Goal: Navigation & Orientation: Find specific page/section

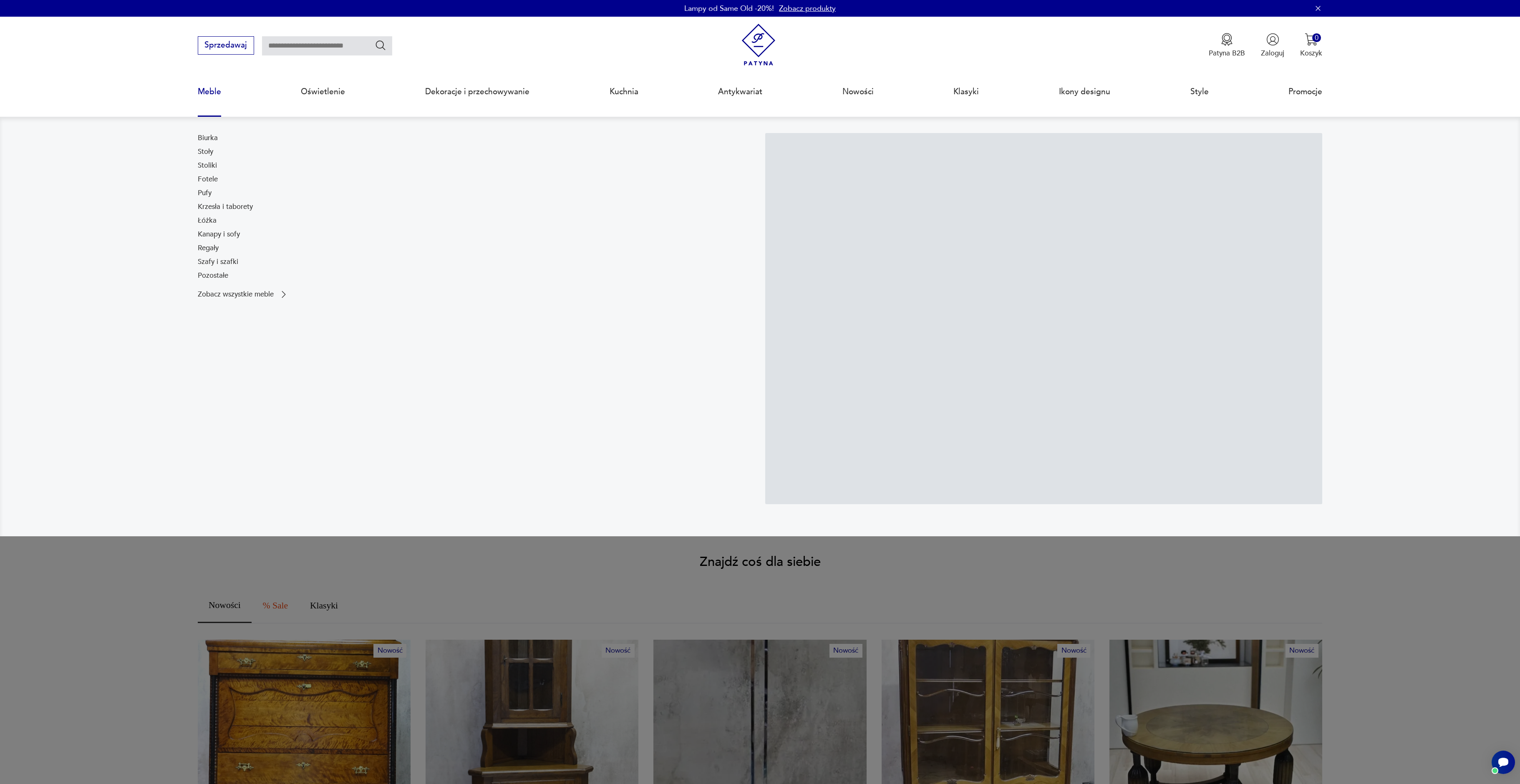
click at [207, 91] on link "Meble" at bounding box center [209, 91] width 24 height 38
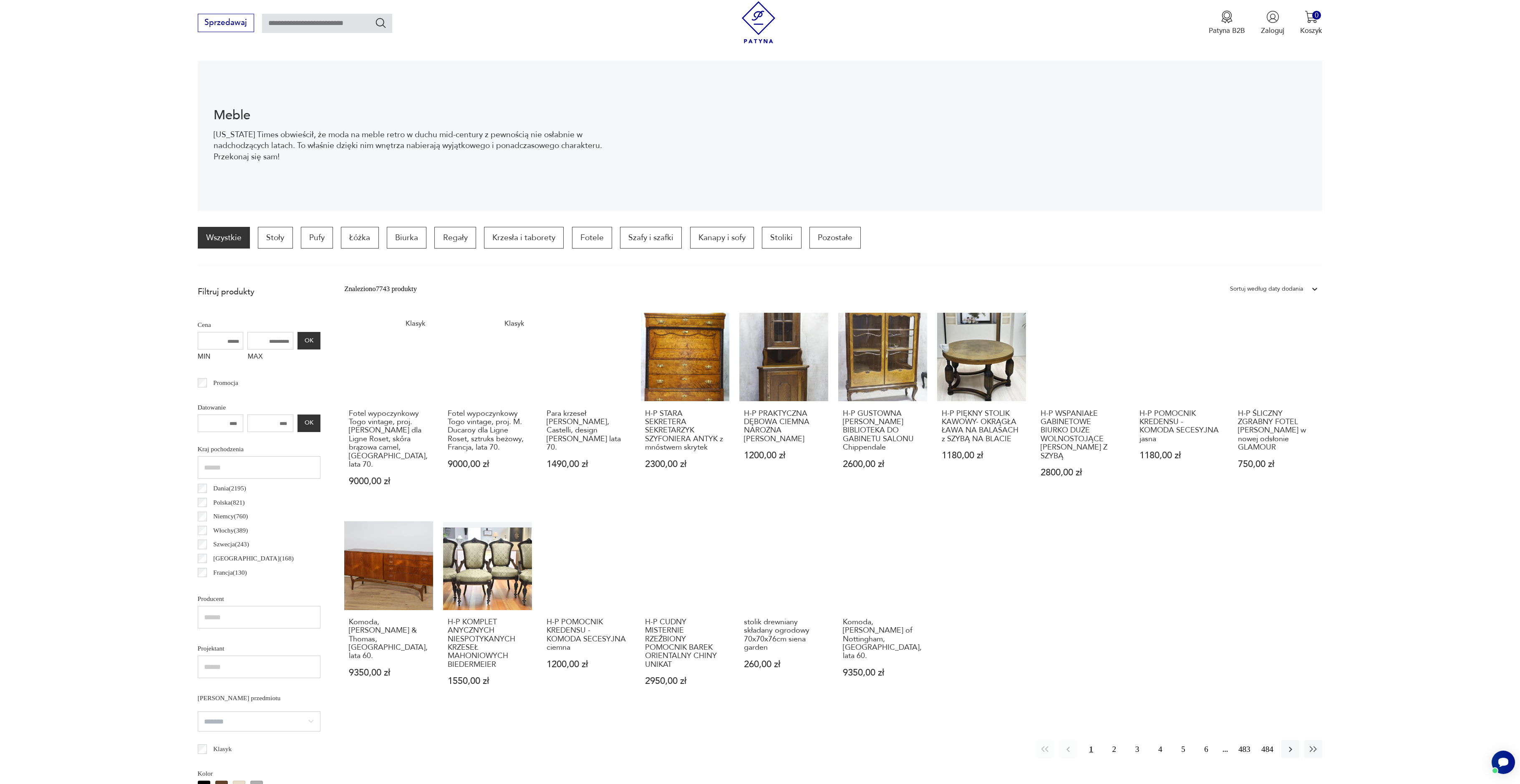
scroll to position [102, 0]
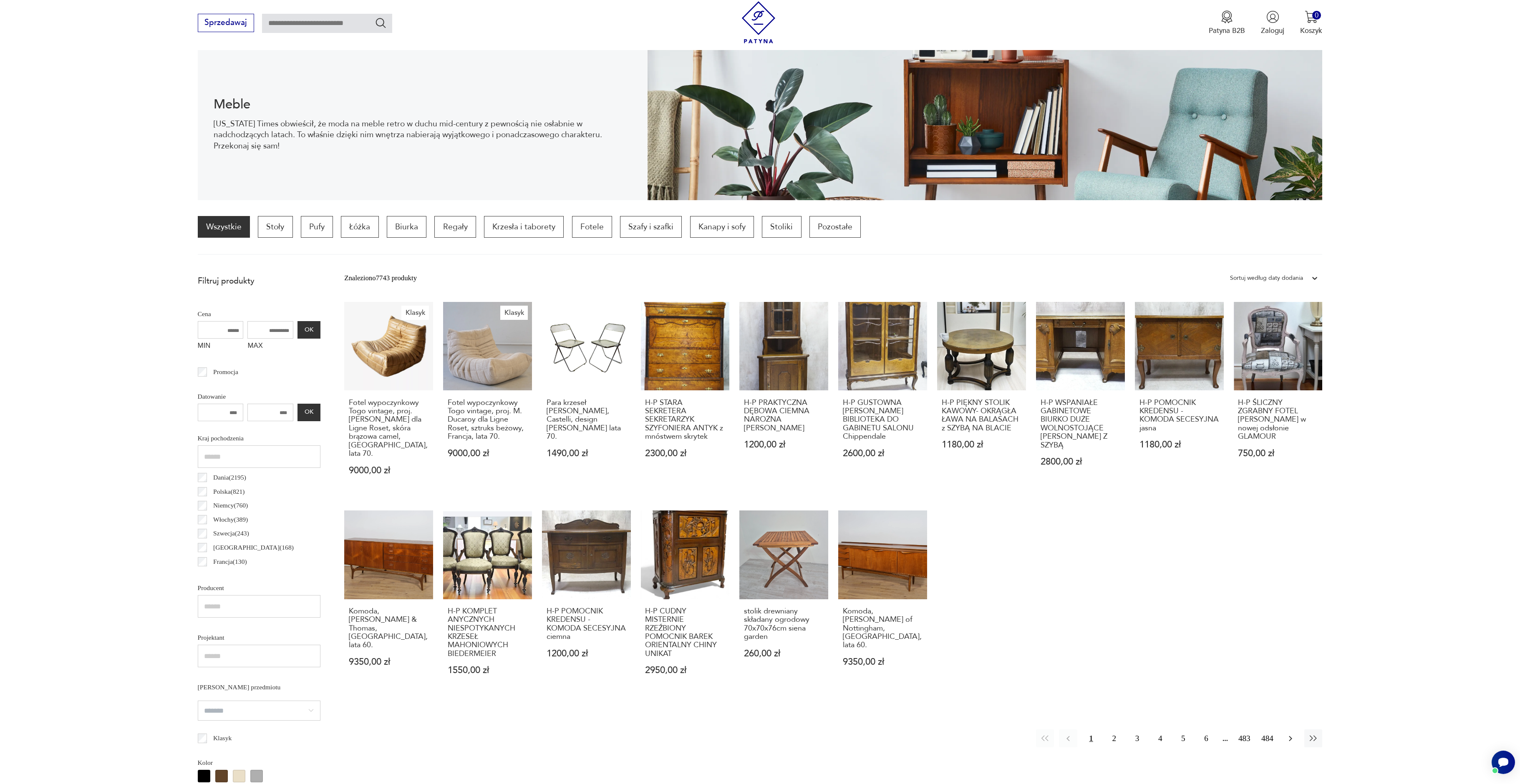
click at [1290, 736] on icon "button" at bounding box center [1290, 738] width 4 height 5
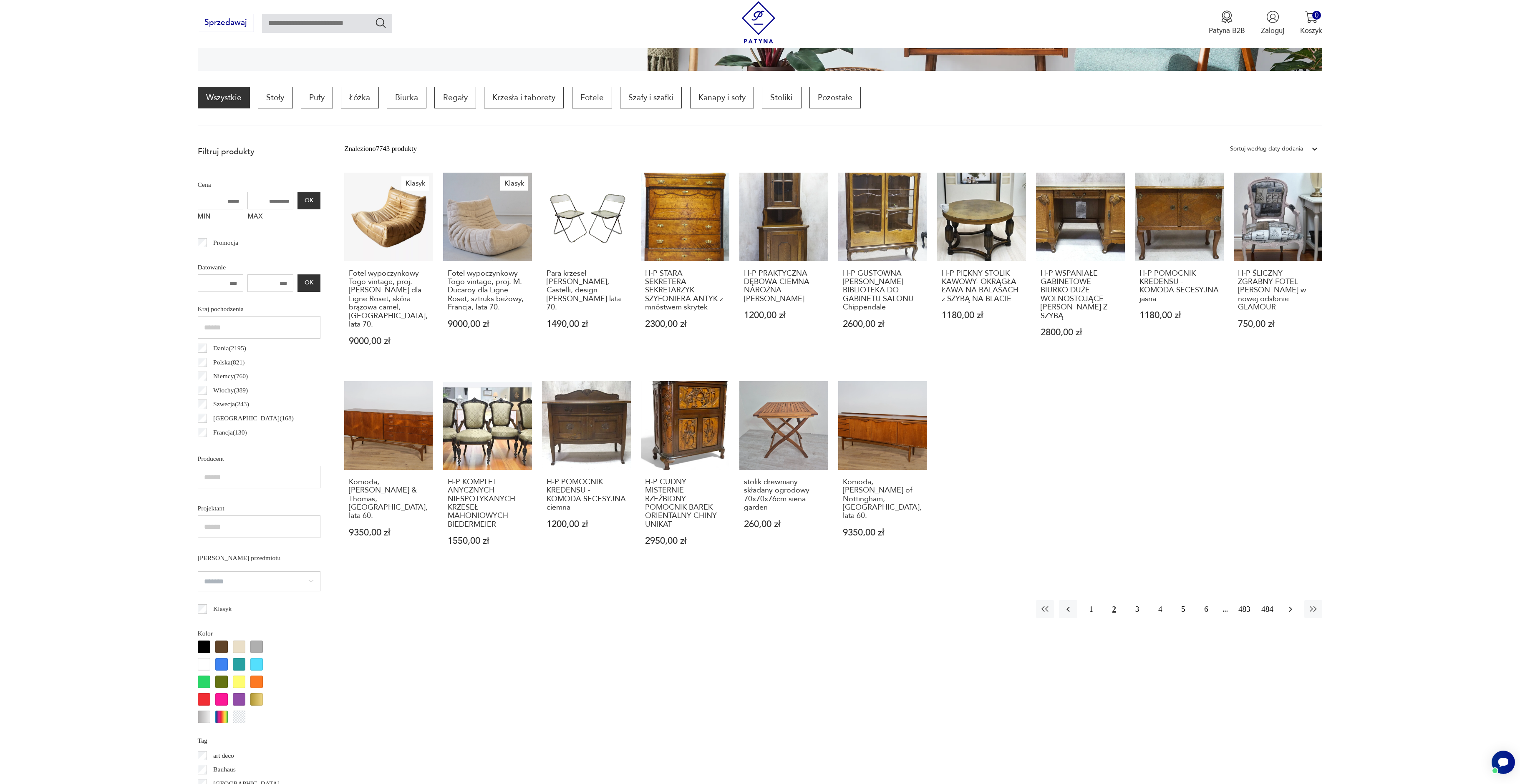
scroll to position [248, 0]
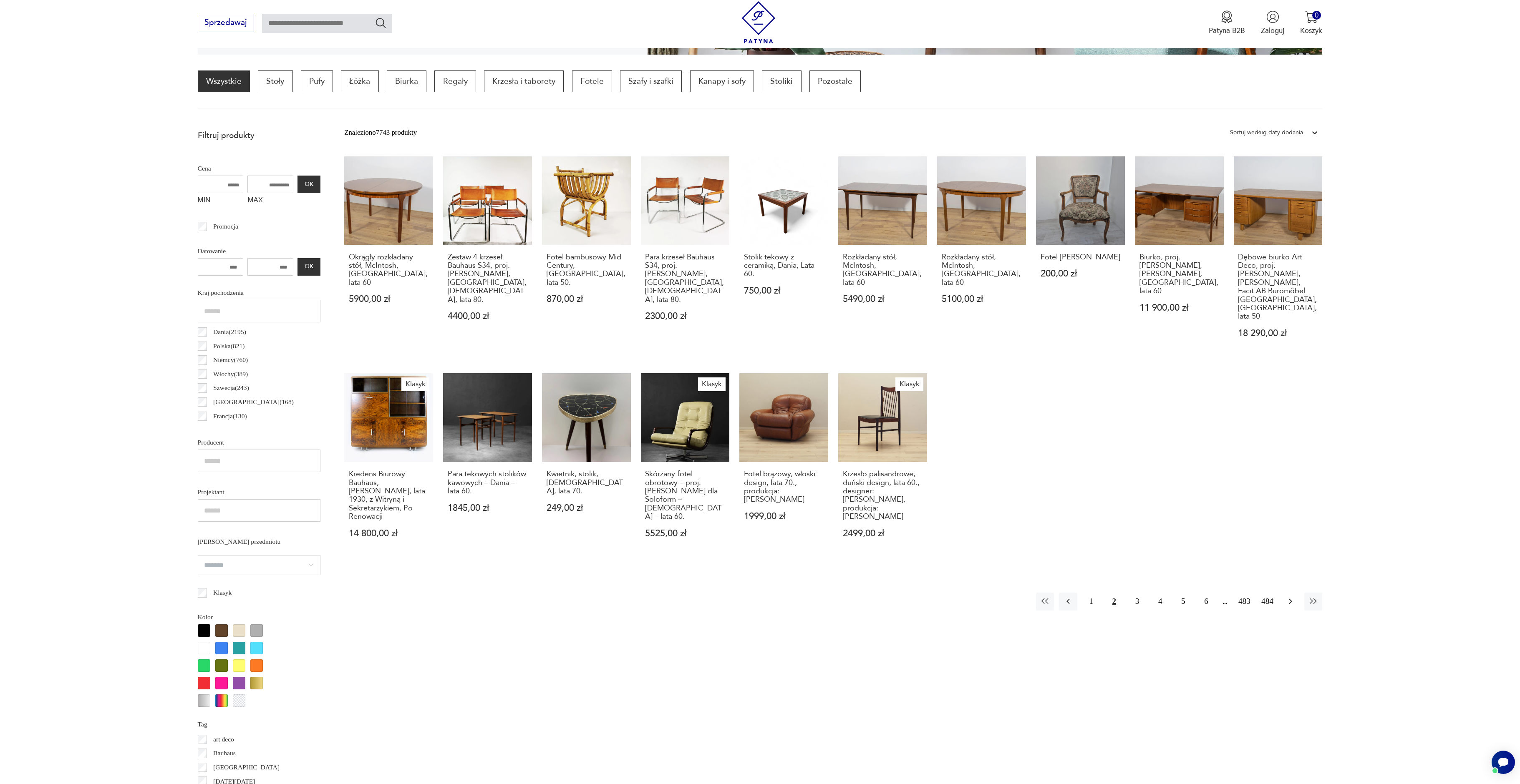
click at [1288, 596] on icon "button" at bounding box center [1290, 601] width 10 height 10
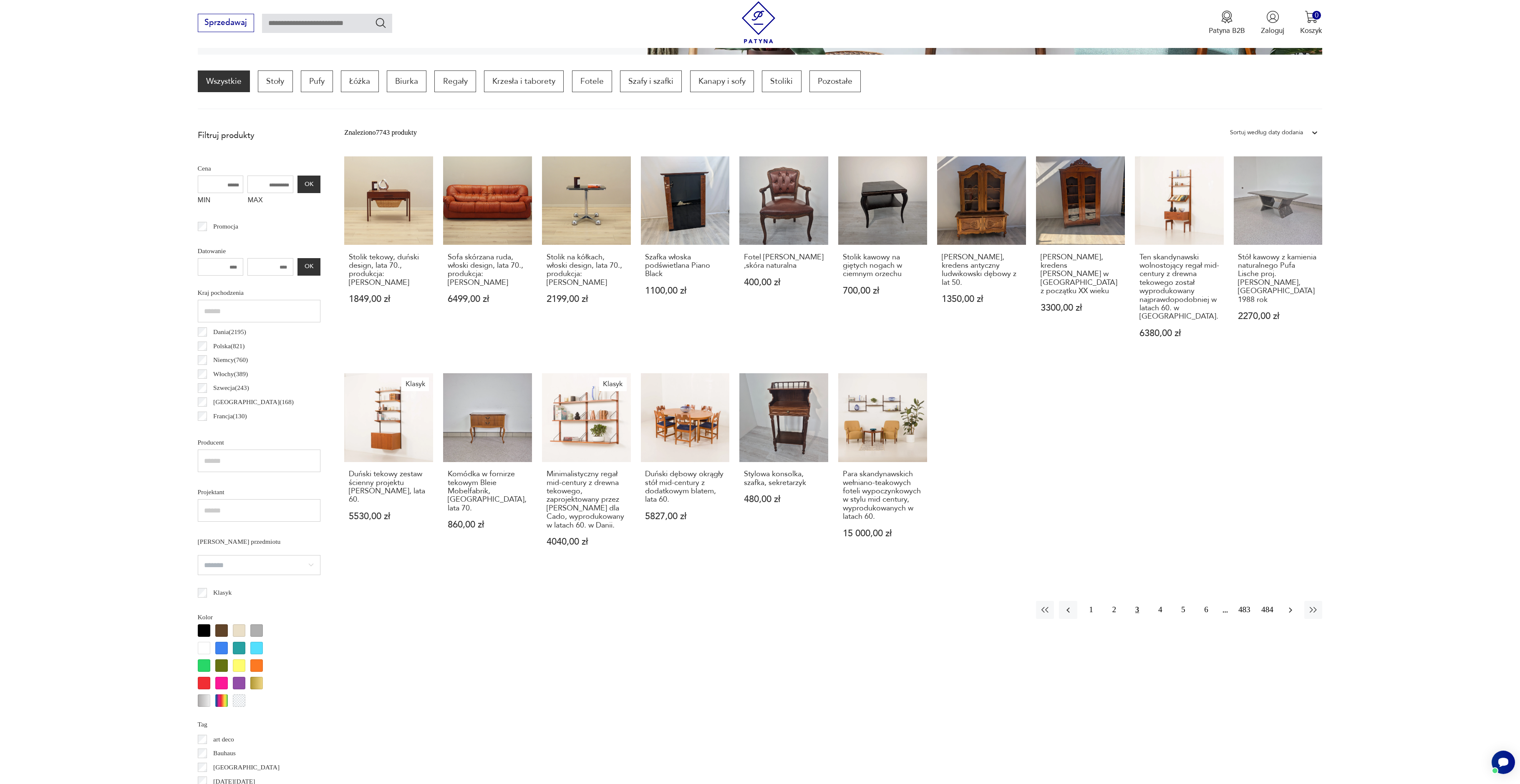
click at [1292, 608] on icon "button" at bounding box center [1290, 610] width 4 height 5
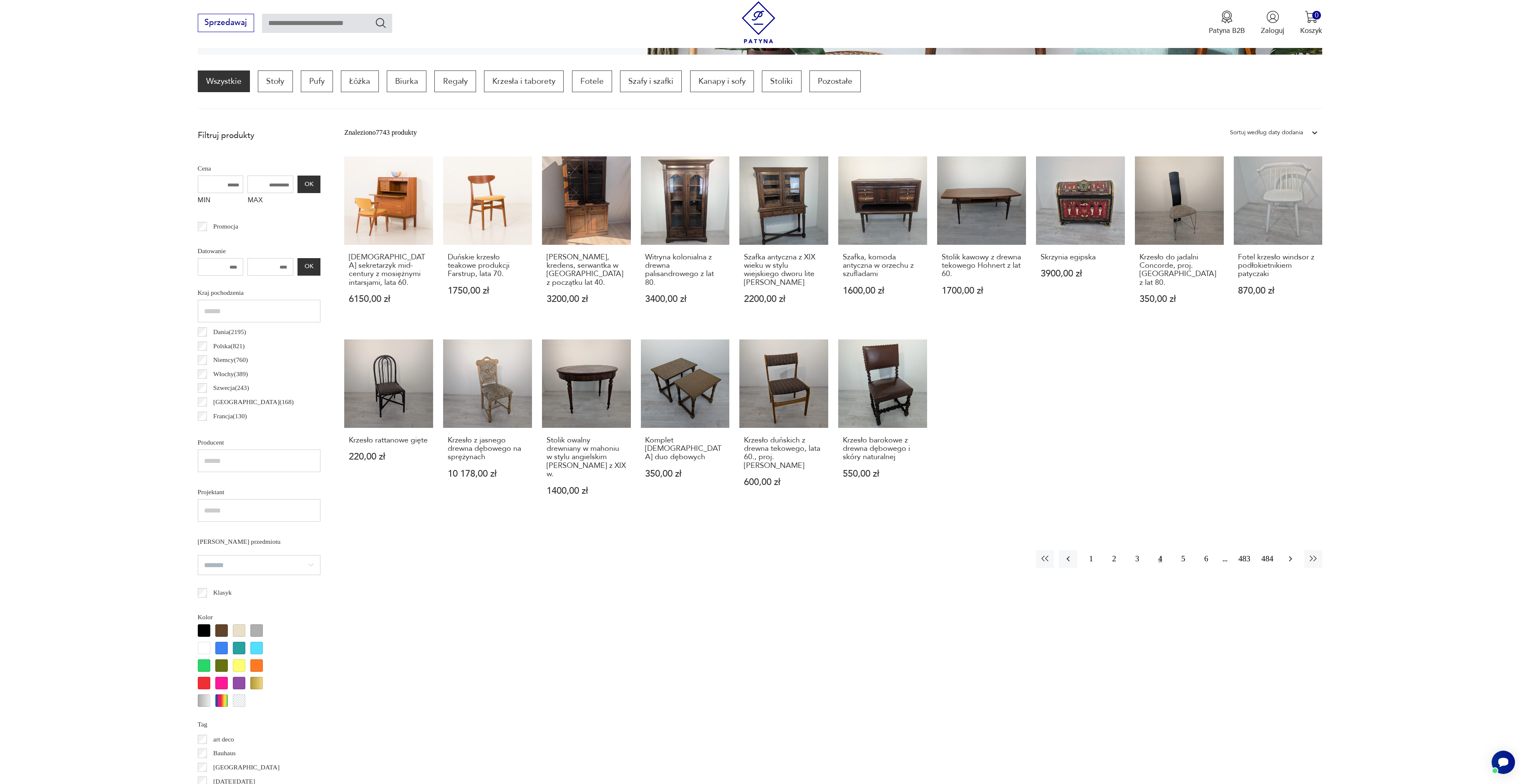
click at [1290, 556] on icon "button" at bounding box center [1290, 559] width 4 height 5
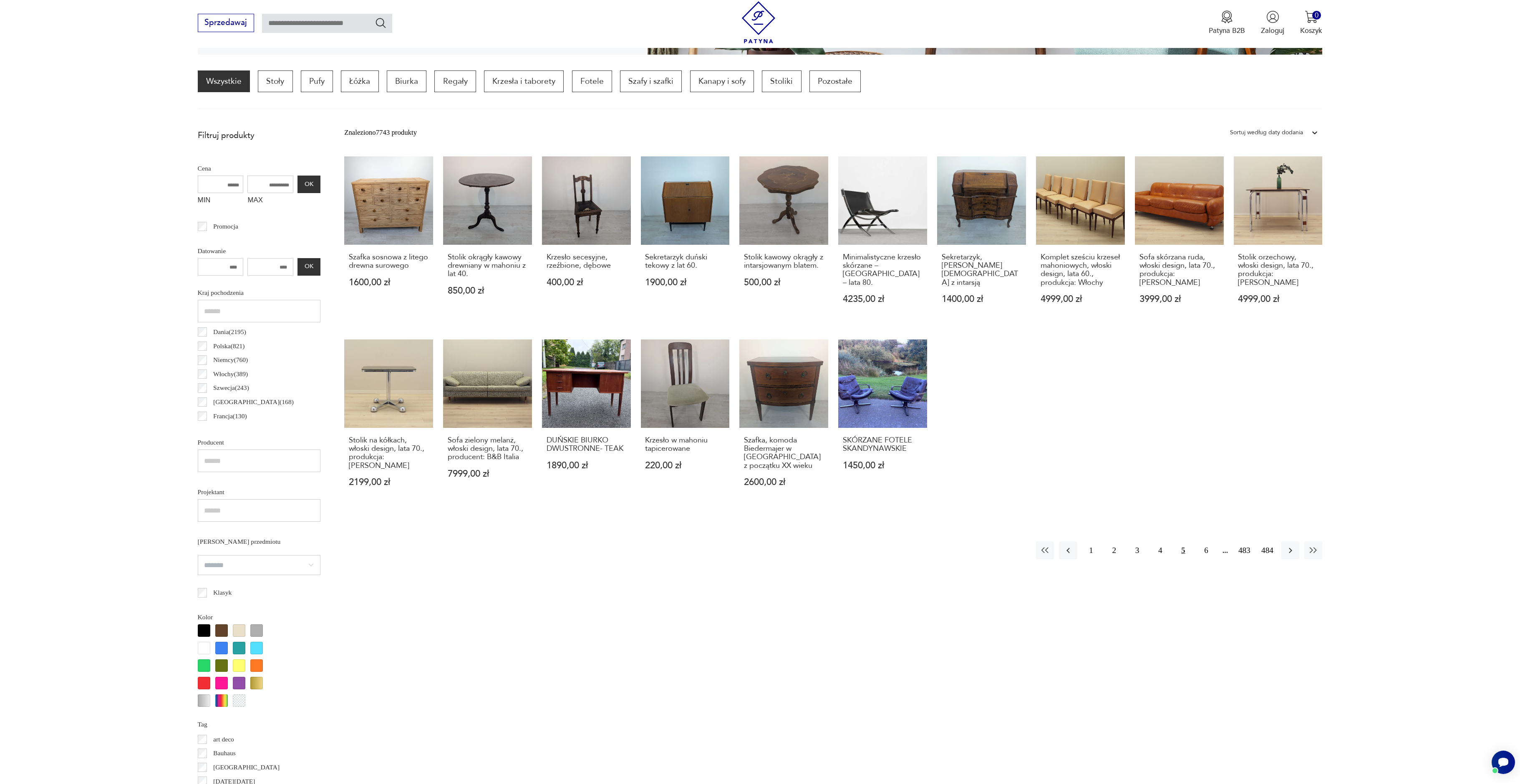
click at [1290, 552] on icon "button" at bounding box center [1290, 550] width 4 height 5
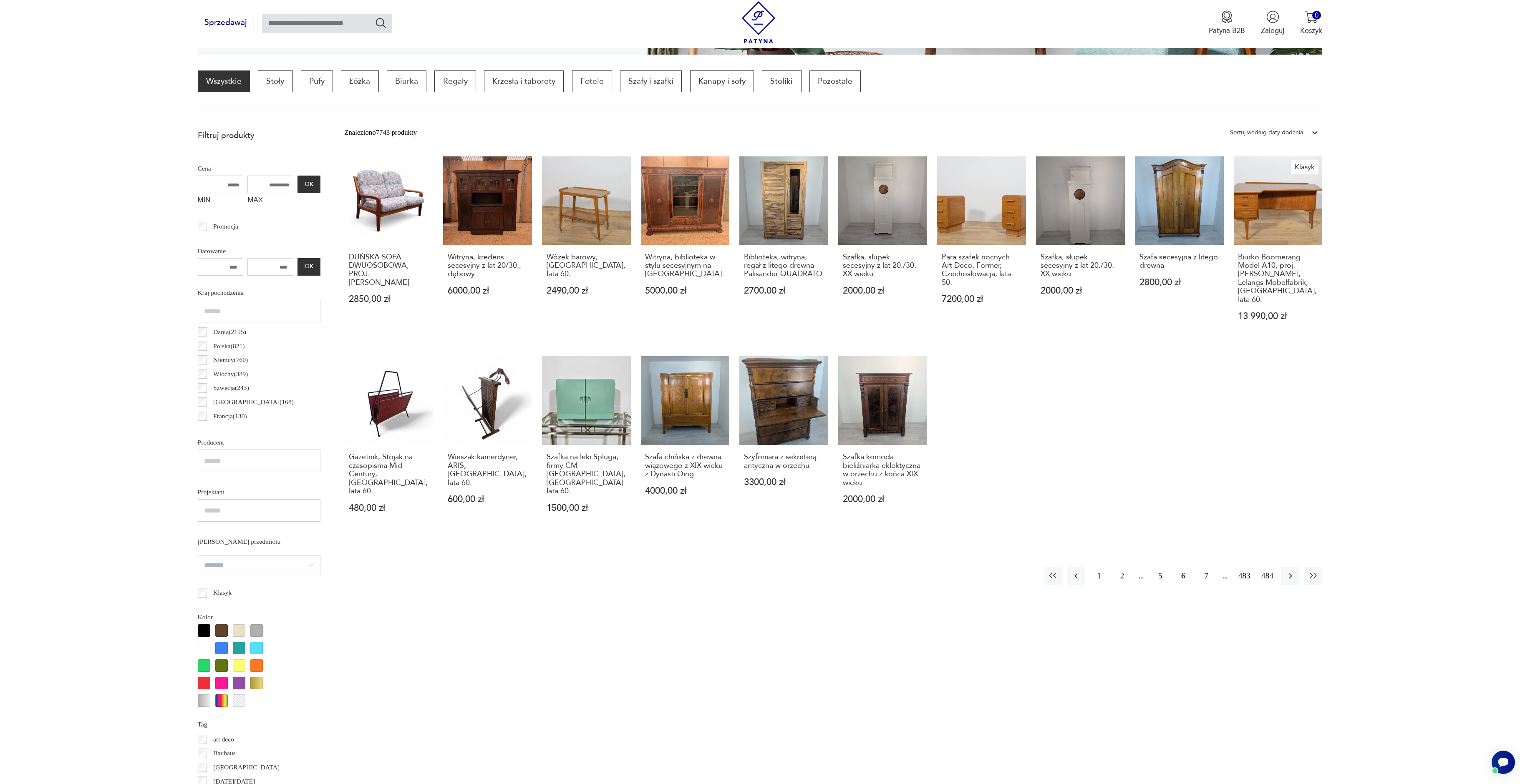
click at [1290, 567] on button "button" at bounding box center [1290, 576] width 18 height 18
